Goal: Transaction & Acquisition: Purchase product/service

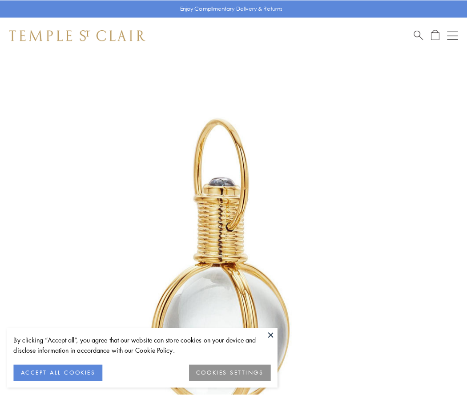
scroll to position [232, 0]
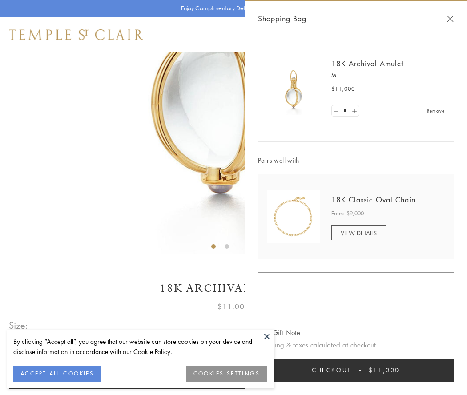
click at [355, 370] on button "Checkout $11,000" at bounding box center [356, 369] width 196 height 23
